Goal: Information Seeking & Learning: Understand process/instructions

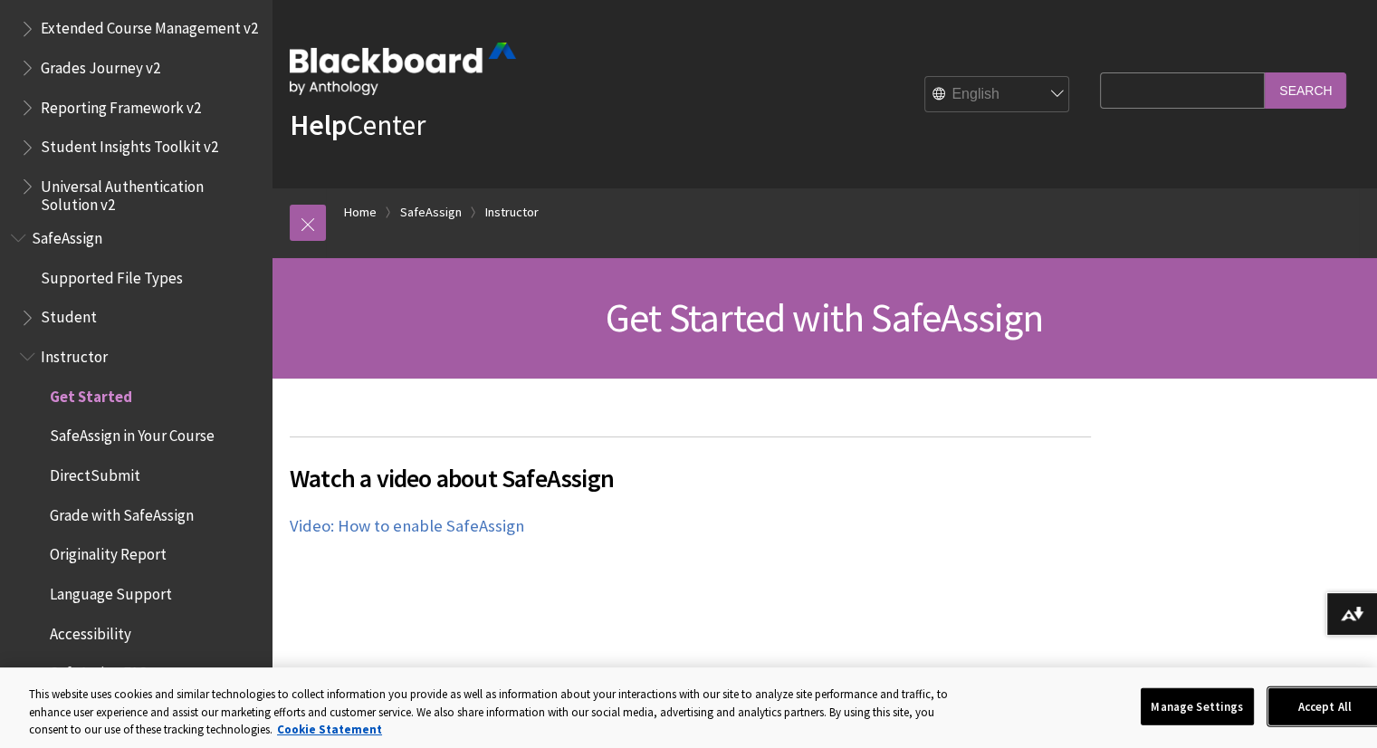
click at [1342, 694] on button "Accept All" at bounding box center [1324, 706] width 113 height 38
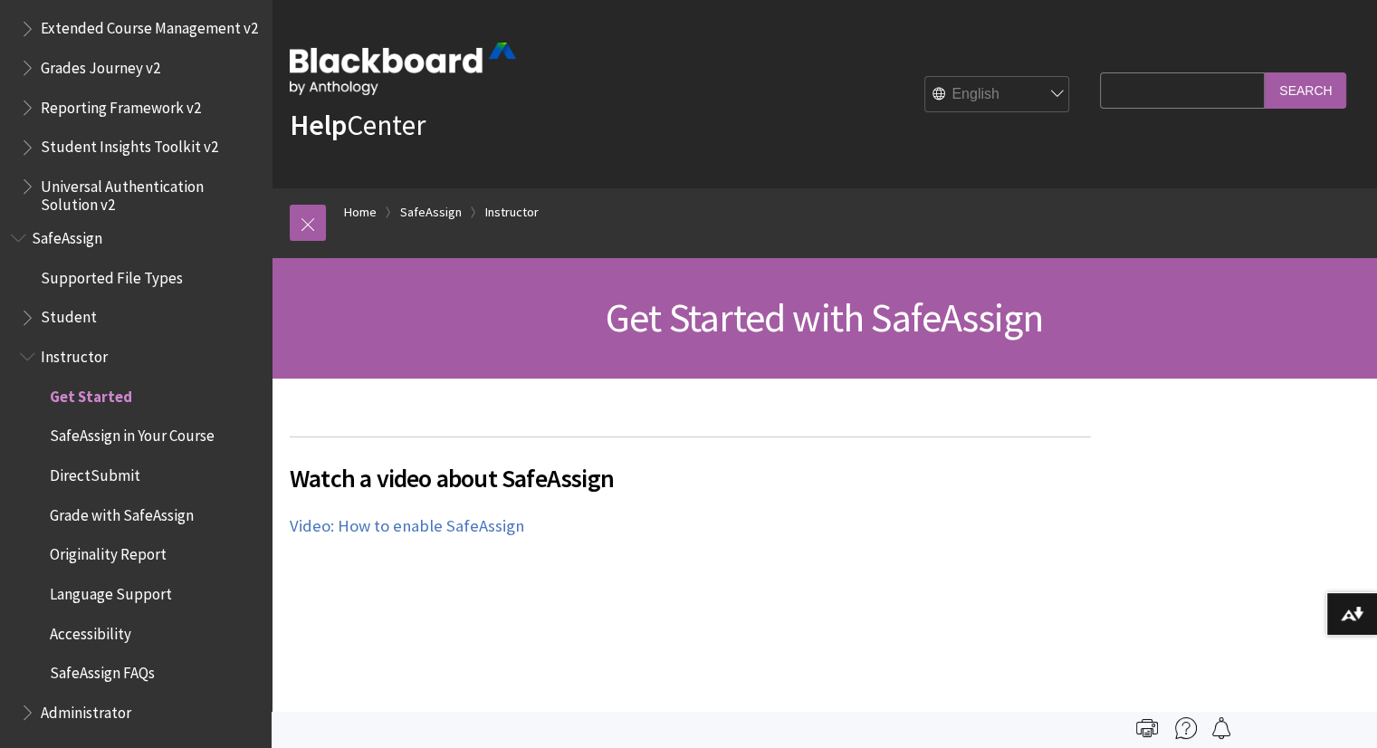
click at [185, 510] on span "Grade with SafeAssign" at bounding box center [122, 512] width 144 height 24
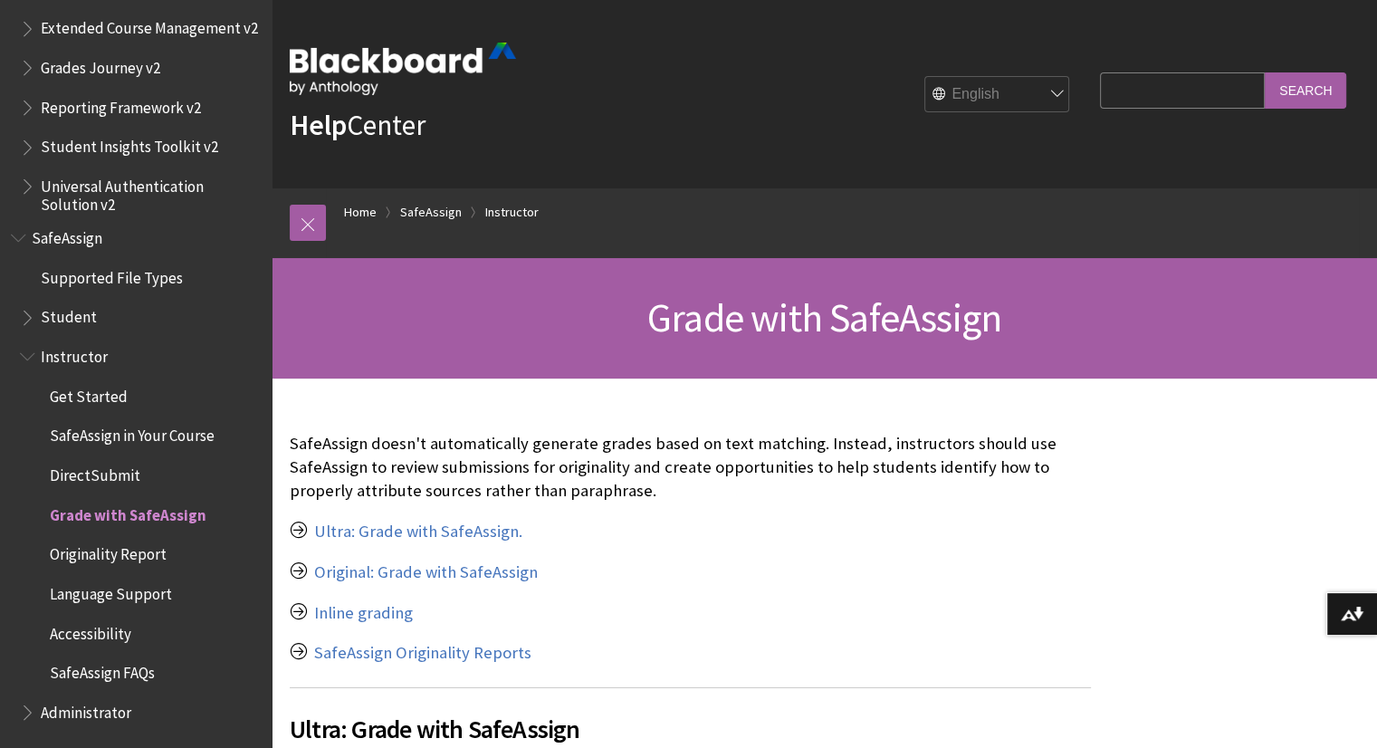
scroll to position [181, 0]
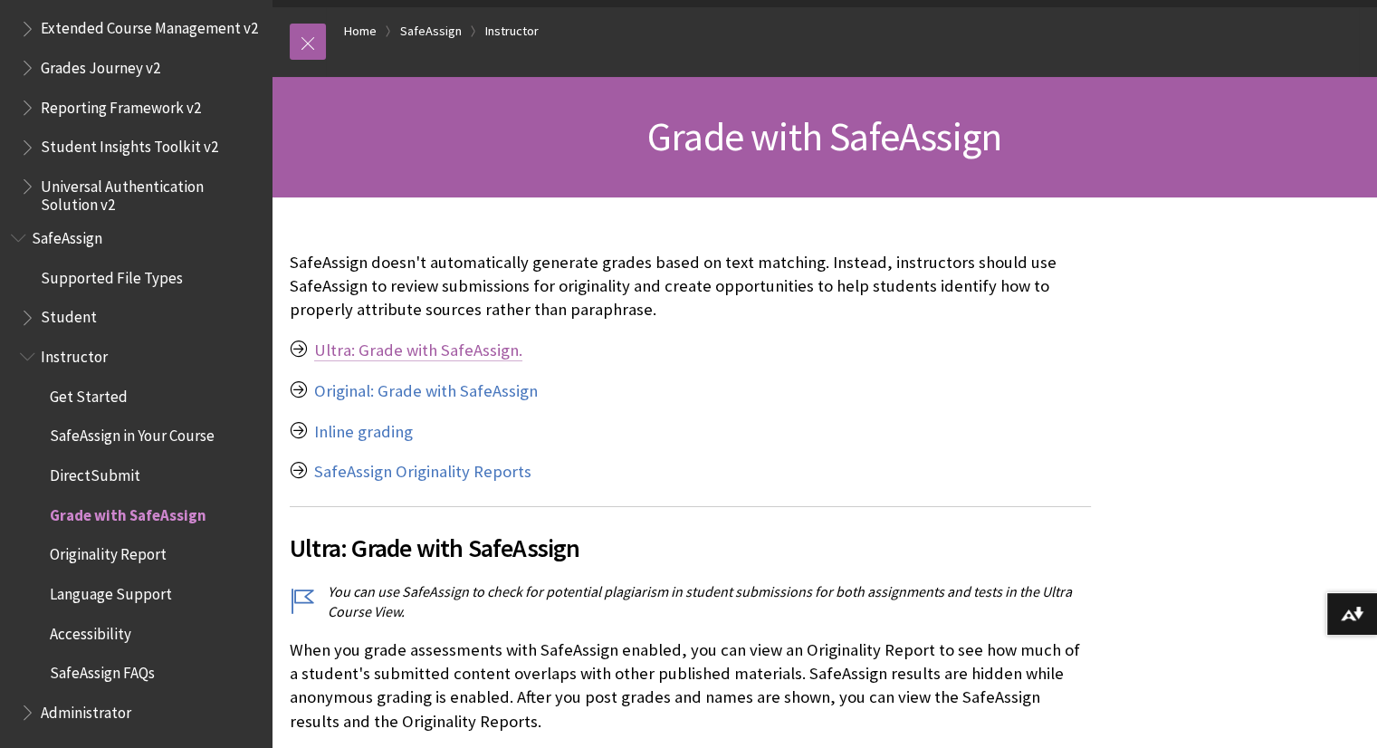
click at [463, 357] on link "Ultra: Grade with SafeAssign." at bounding box center [418, 350] width 208 height 22
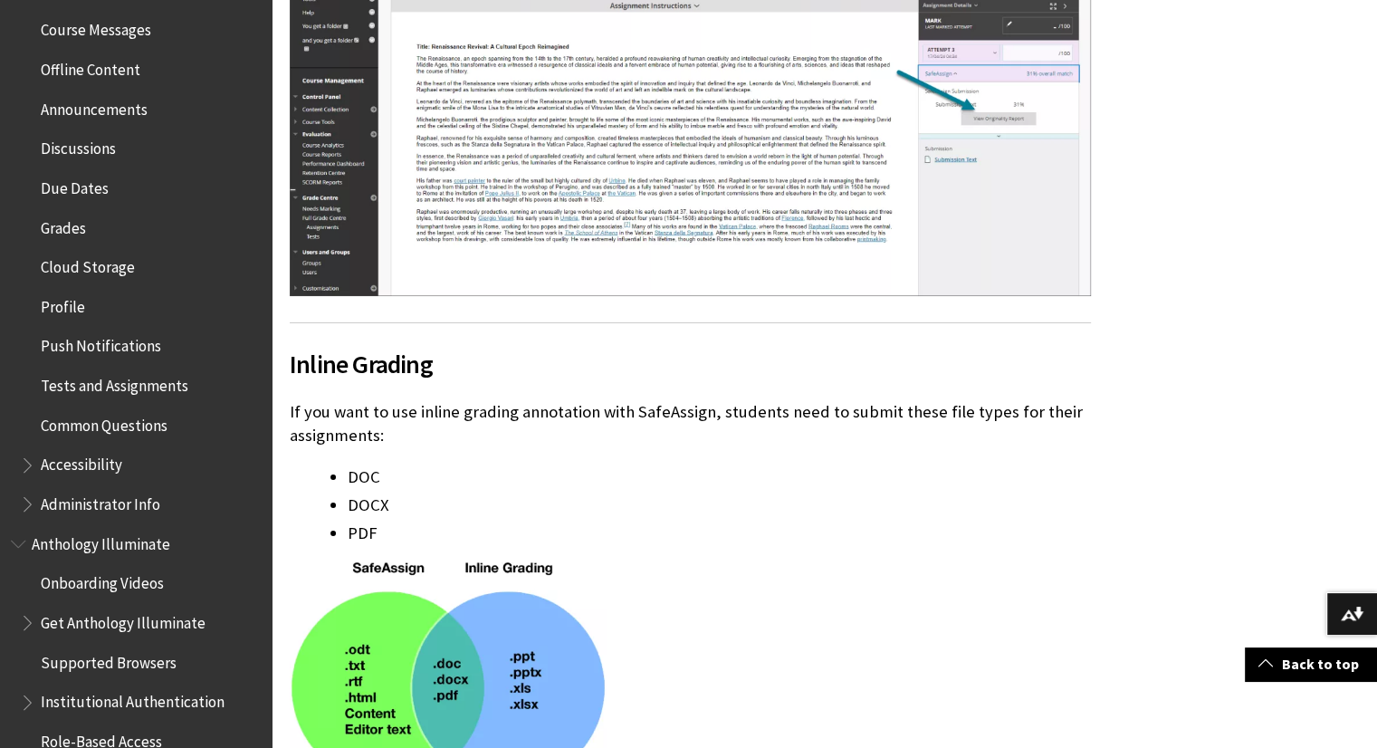
scroll to position [547, 0]
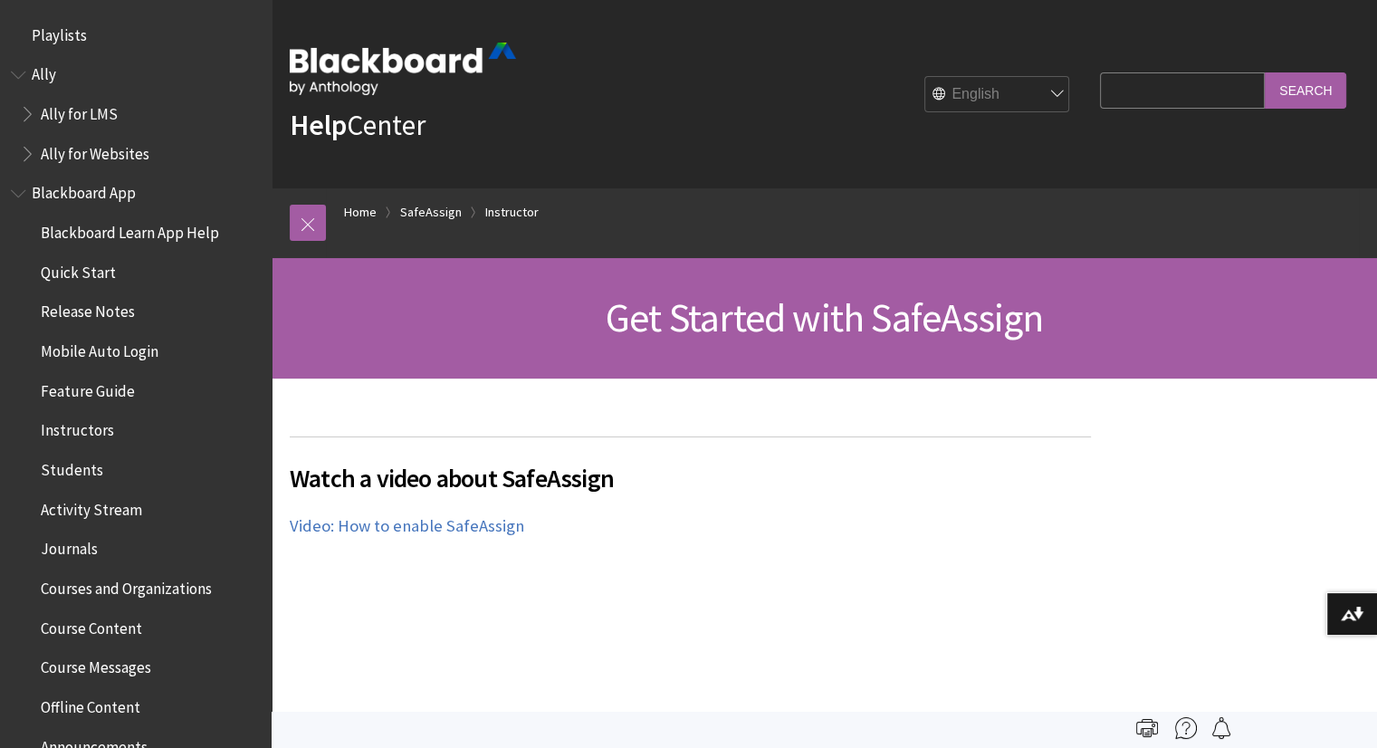
scroll to position [2085, 0]
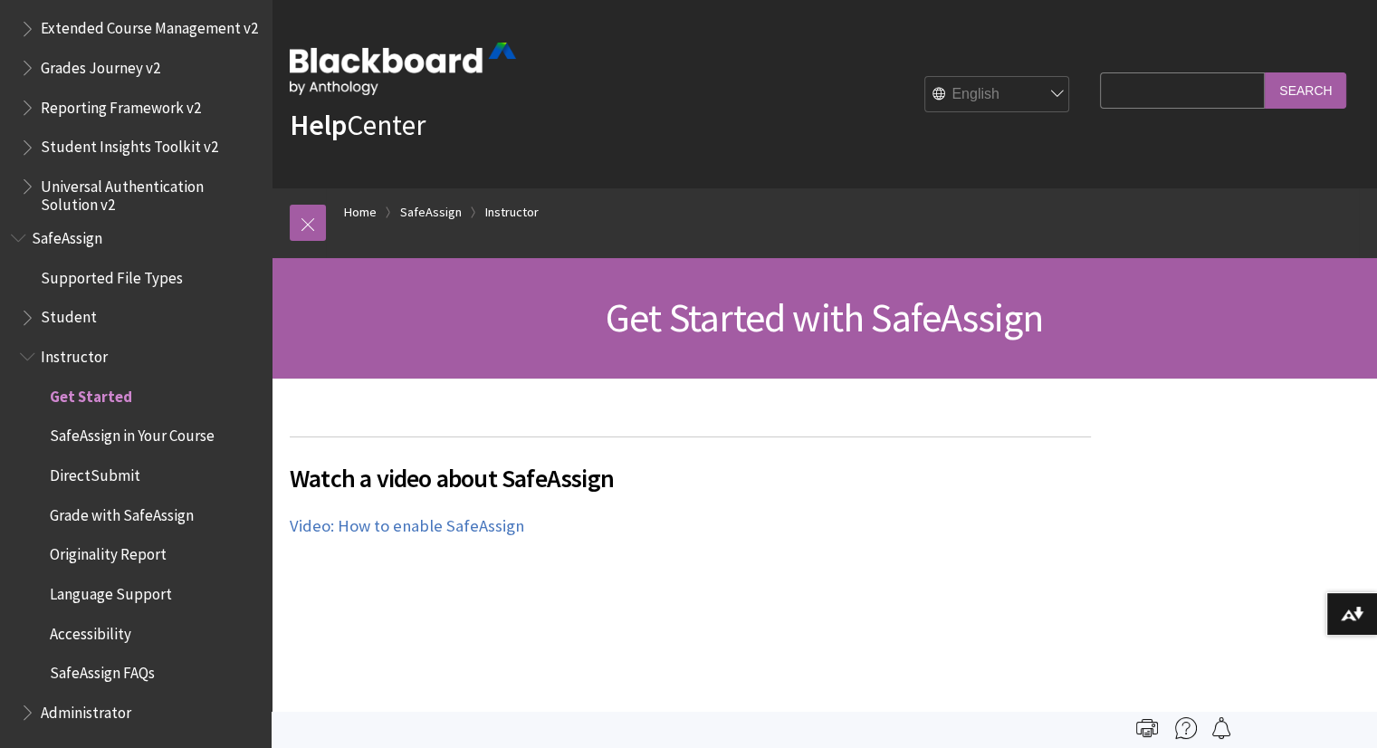
click at [1196, 93] on input "Search Query" at bounding box center [1182, 89] width 165 height 35
click at [80, 319] on span "Student" at bounding box center [69, 314] width 56 height 24
click at [36, 312] on span "Book outline for Blackboard SafeAssign" at bounding box center [29, 313] width 19 height 23
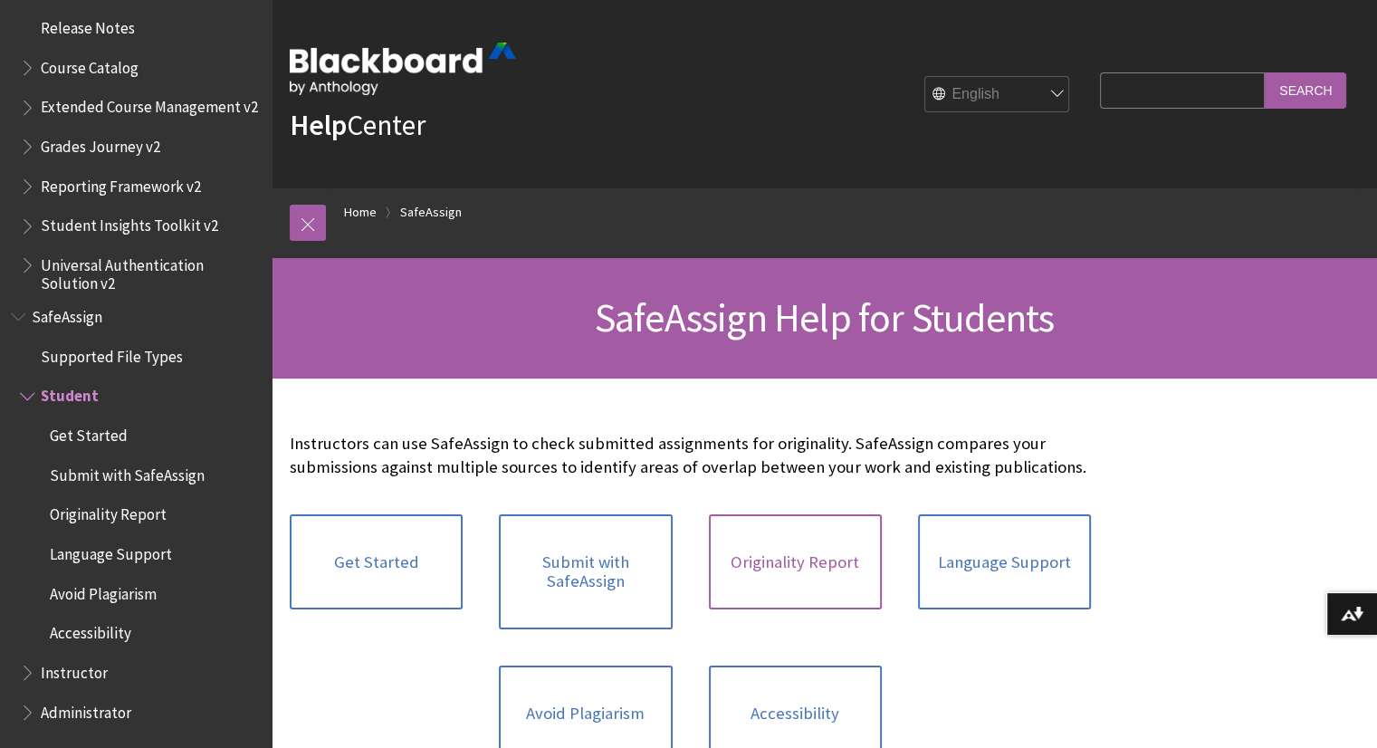
click at [793, 572] on link "Originality Report" at bounding box center [795, 562] width 173 height 96
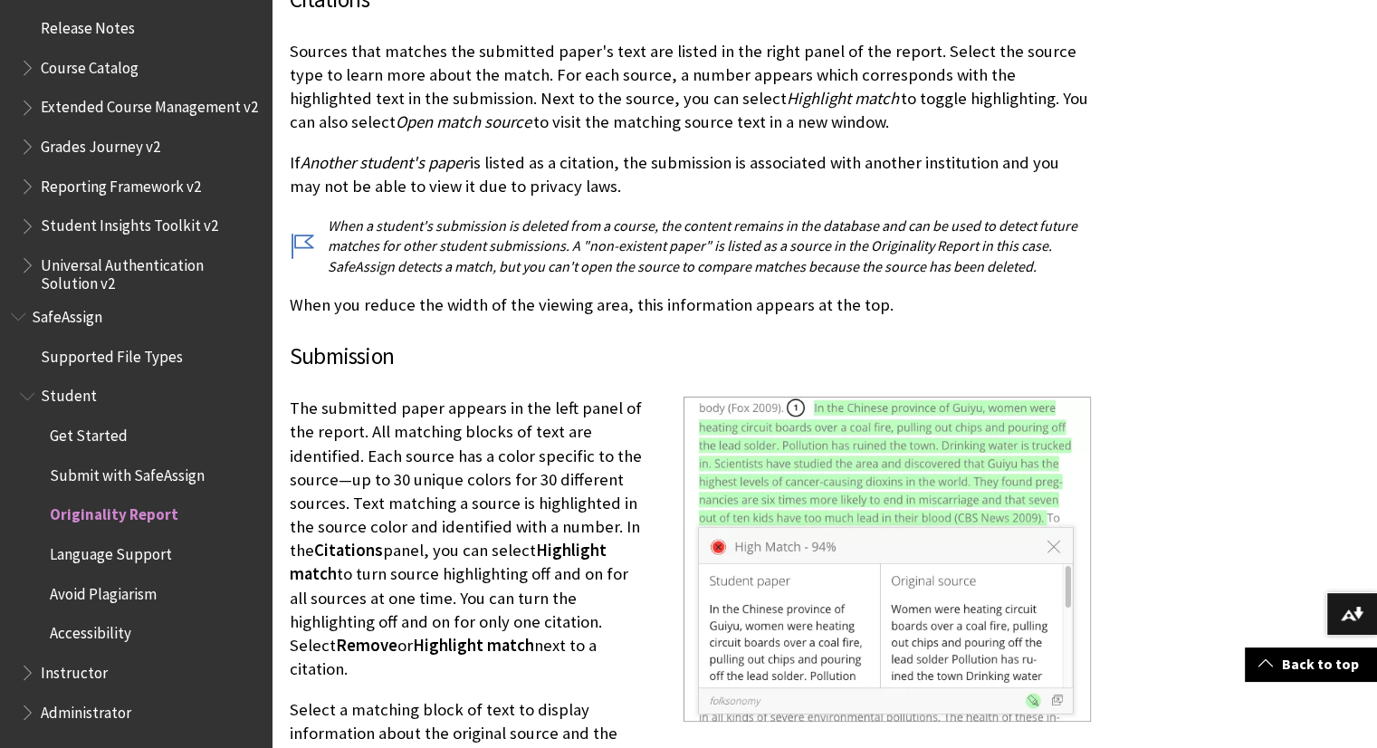
scroll to position [4344, 0]
